Goal: Find specific page/section: Find specific page/section

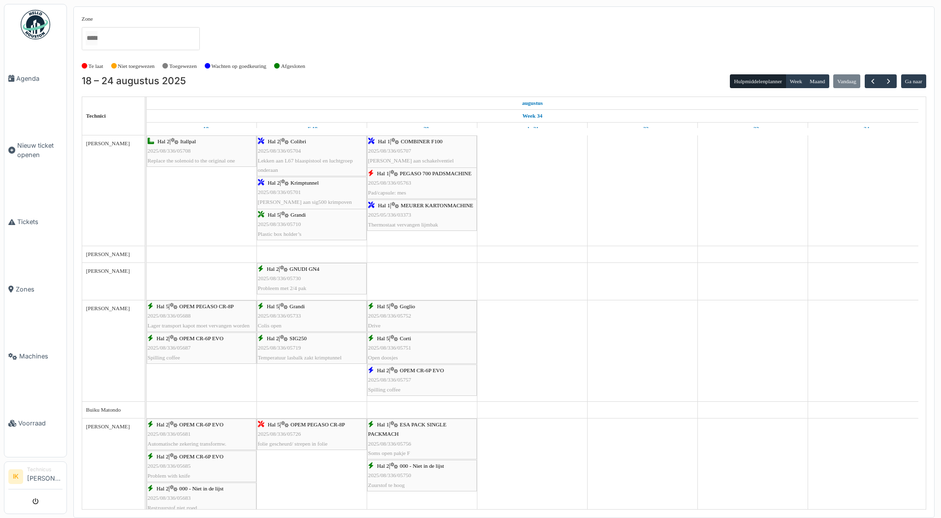
scroll to position [344, 0]
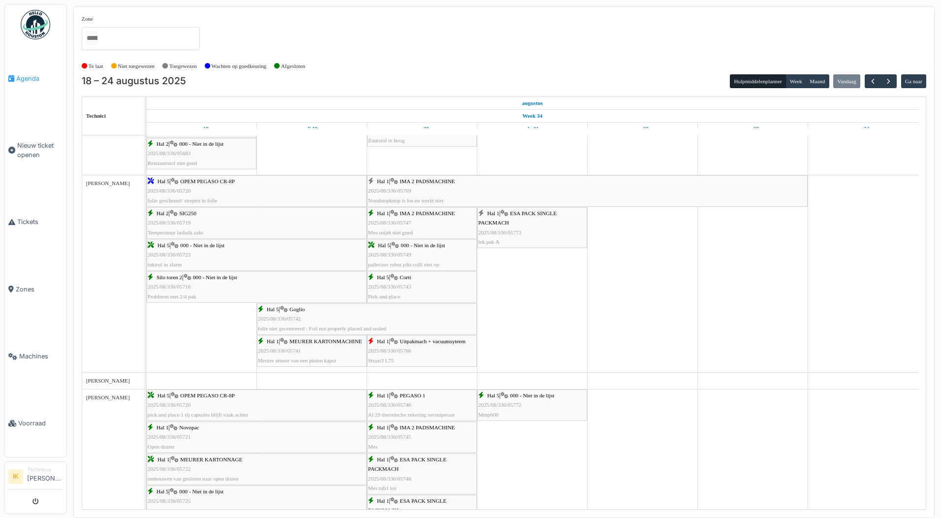
click at [27, 76] on span "Agenda" at bounding box center [39, 78] width 46 height 9
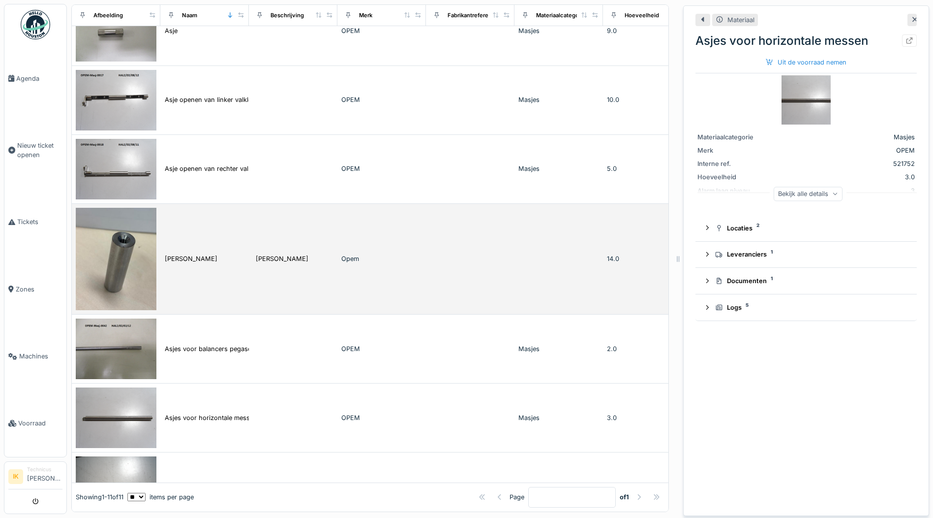
scroll to position [98, 0]
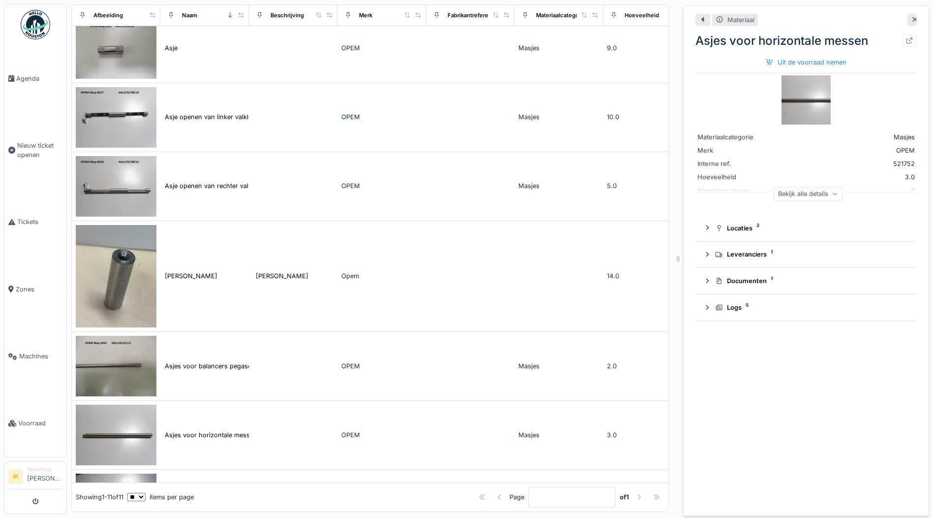
click at [800, 93] on img at bounding box center [806, 99] width 49 height 49
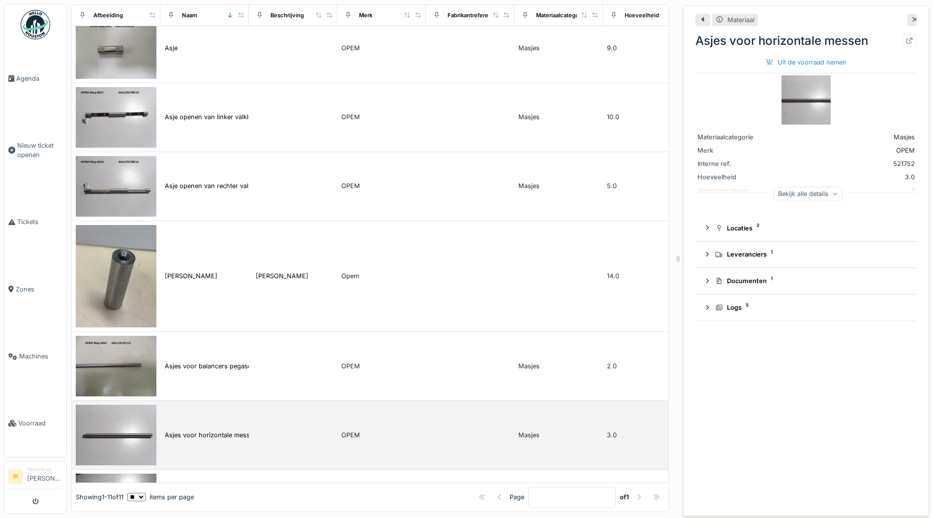
click at [115, 439] on img at bounding box center [116, 434] width 81 height 61
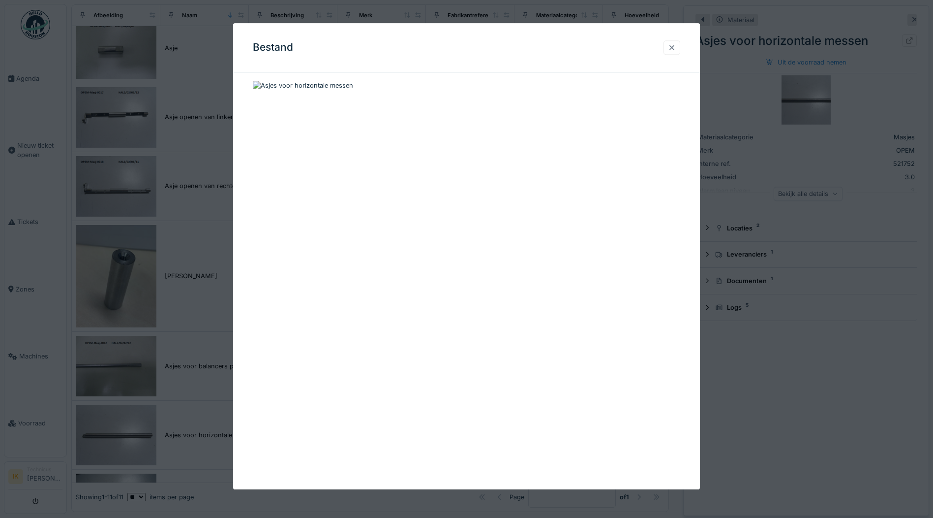
click at [673, 48] on div at bounding box center [672, 47] width 8 height 9
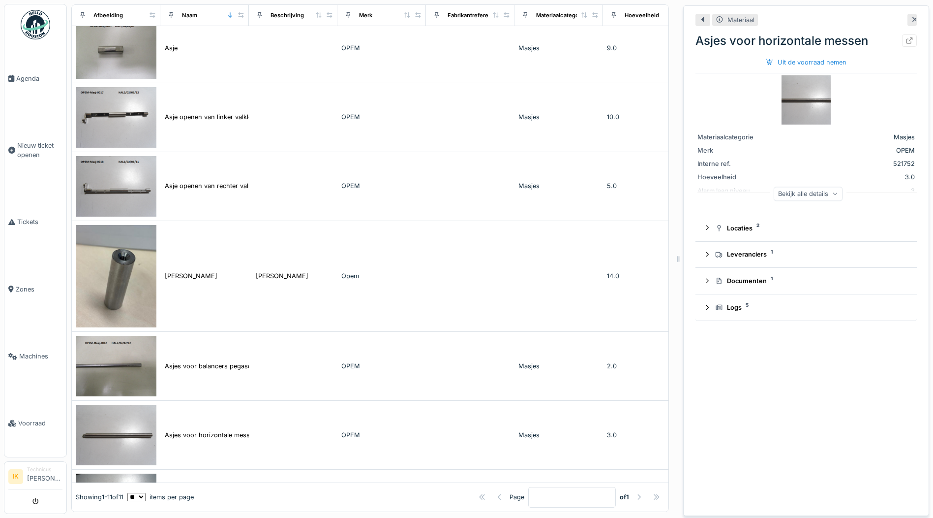
click at [785, 95] on img at bounding box center [806, 99] width 49 height 49
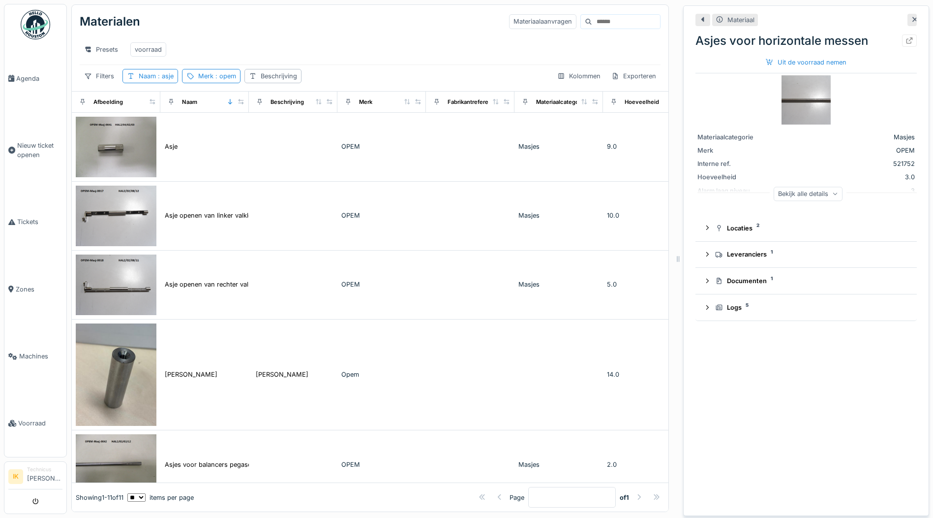
click at [798, 106] on img at bounding box center [806, 99] width 49 height 49
